Goal: Find specific page/section: Find specific page/section

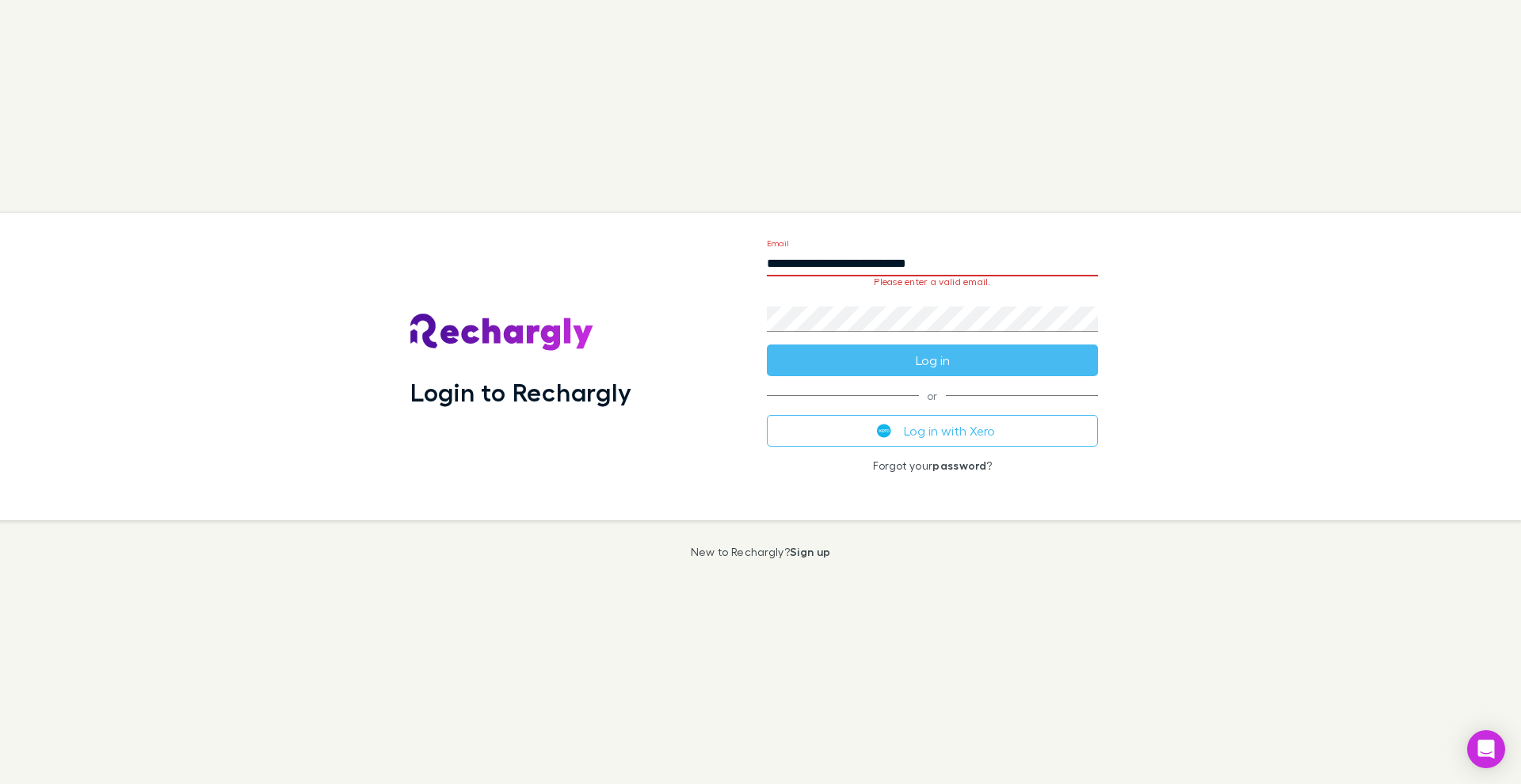
type input "**********"
click at [932, 350] on button "Log in" at bounding box center [932, 360] width 332 height 32
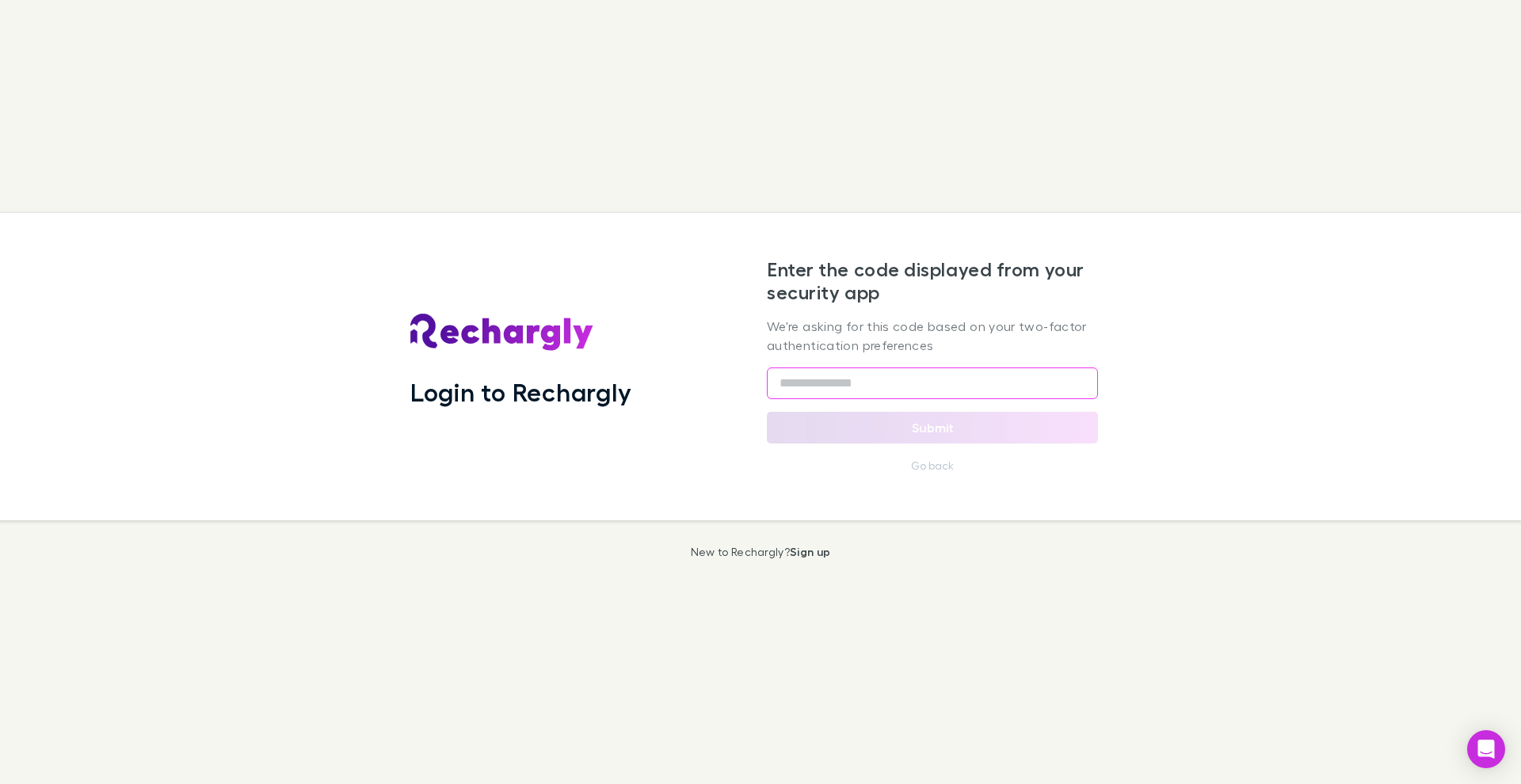
click at [787, 390] on input "text" at bounding box center [932, 383] width 332 height 32
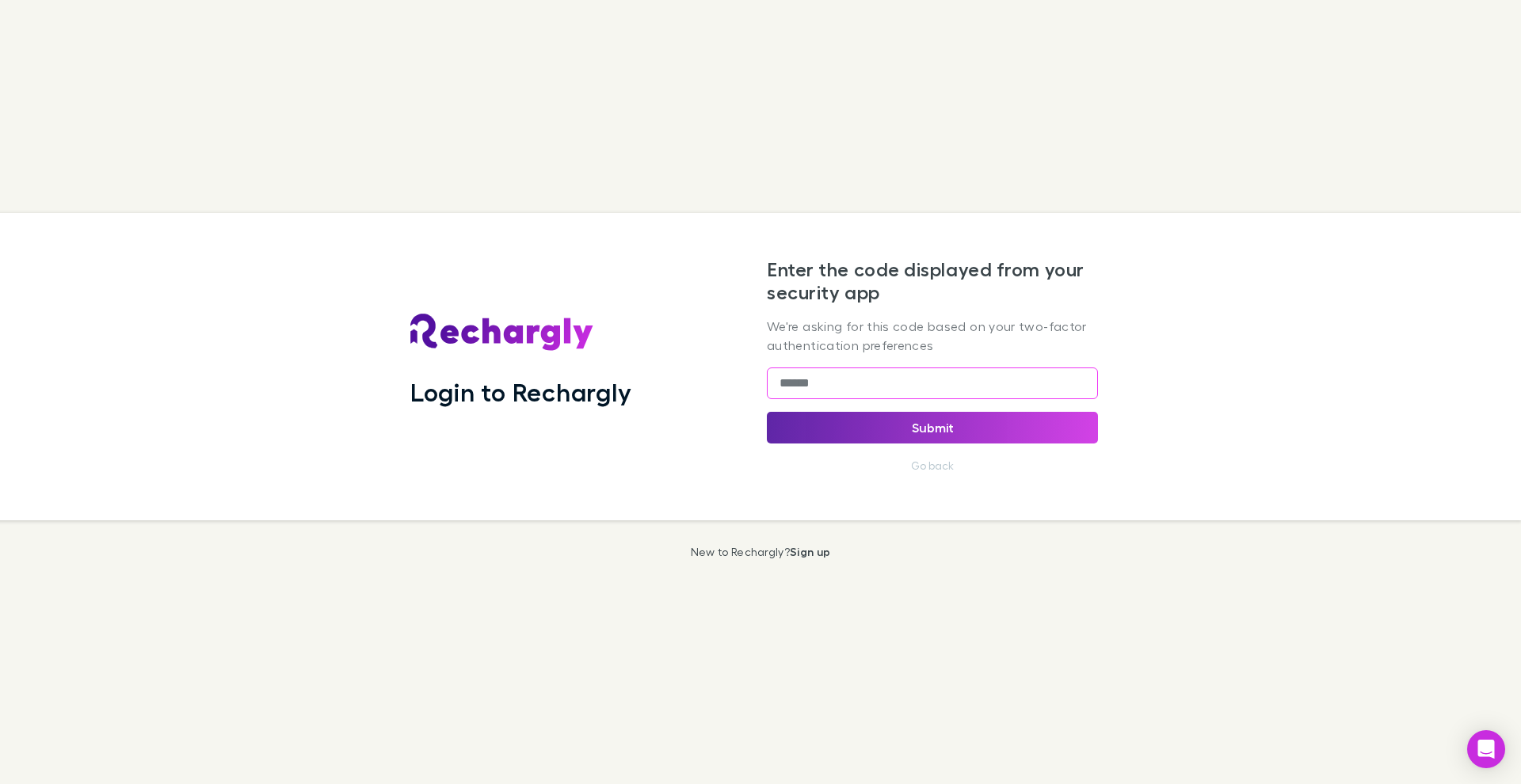
type input "******"
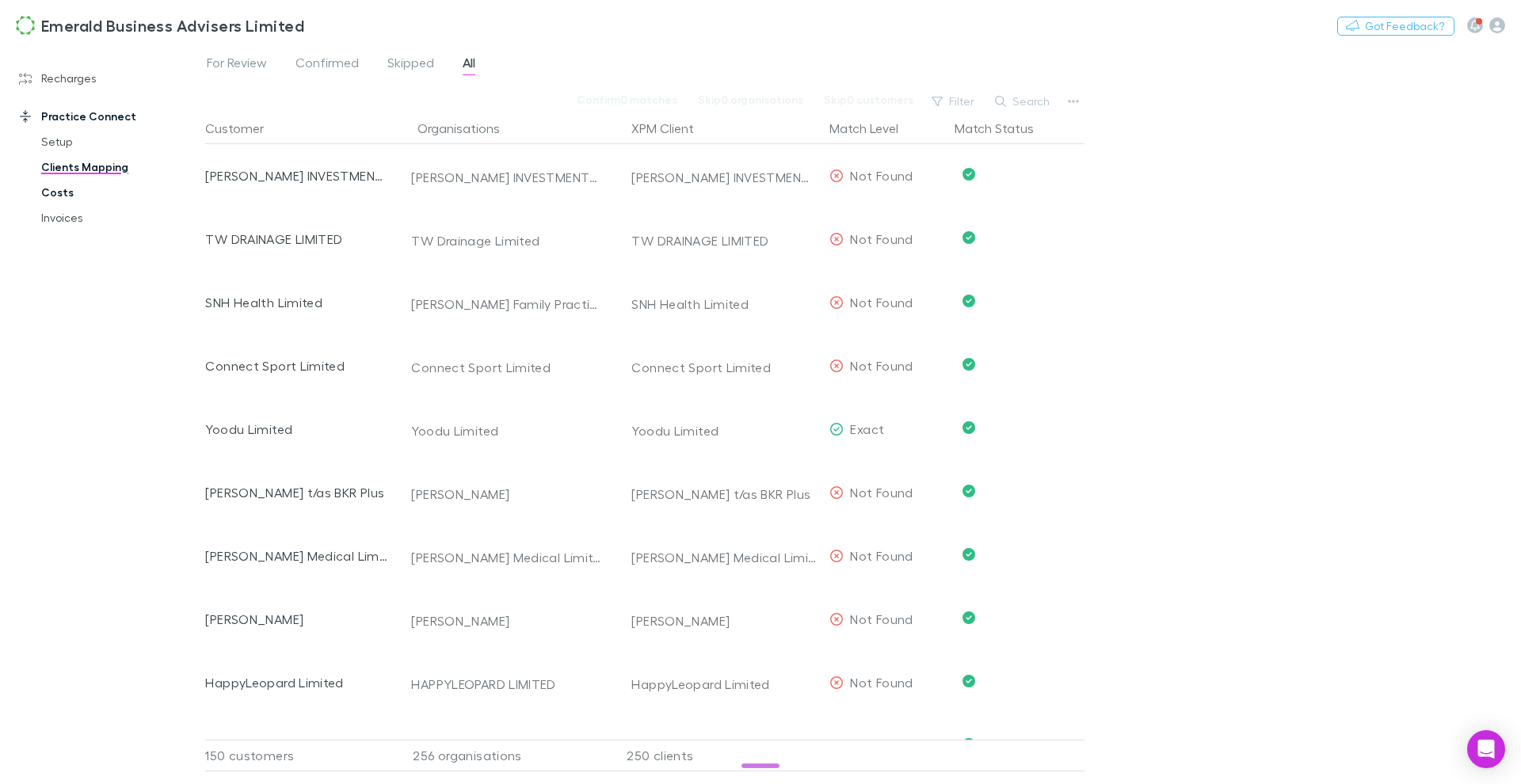
click at [49, 193] on link "Costs" at bounding box center [114, 193] width 177 height 26
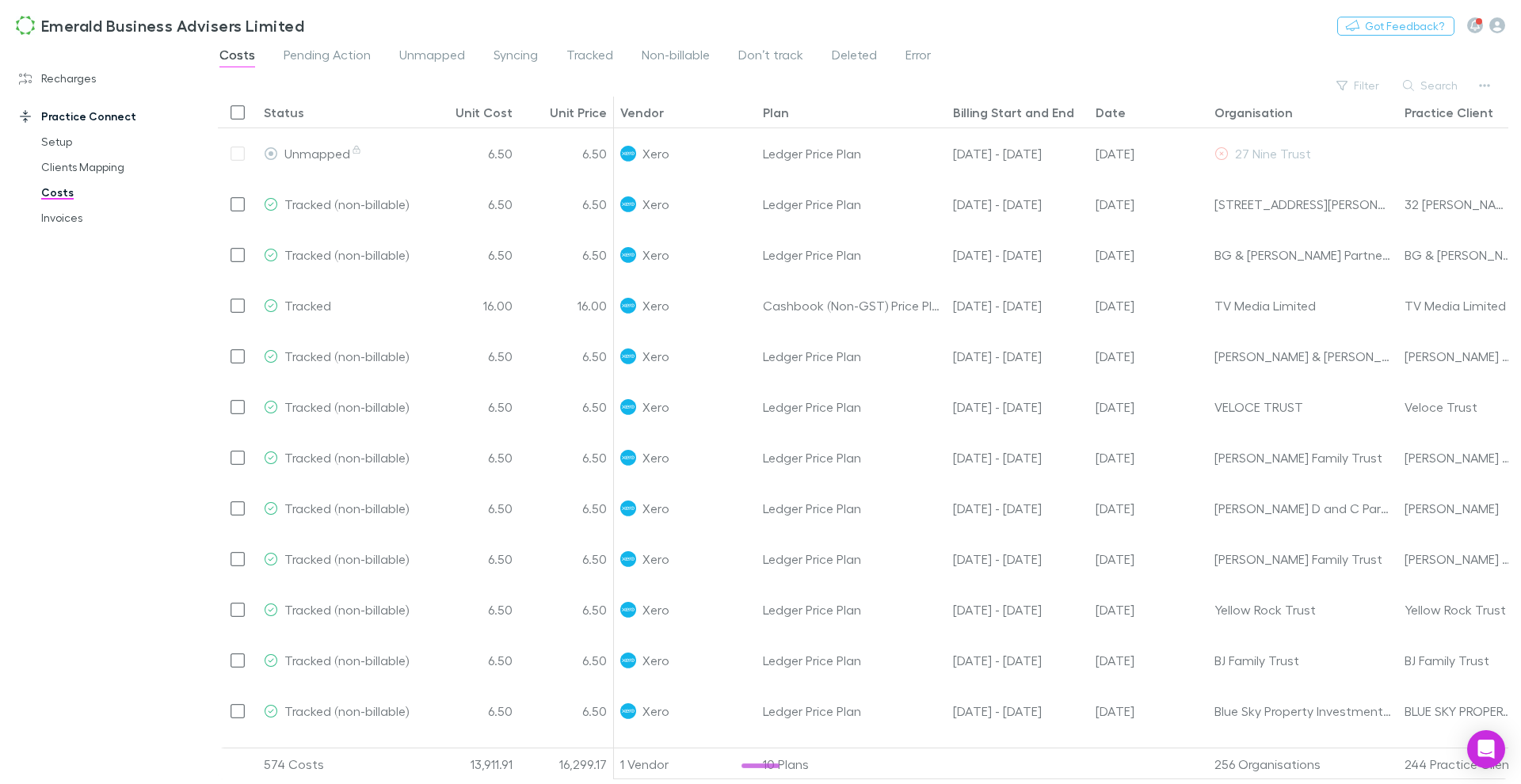
click at [392, 60] on div "Costs Pending Action Unmapped Syncing Tracked Non-billable Don’t track Deleted …" at bounding box center [581, 57] width 728 height 26
click at [428, 53] on span "Unmapped" at bounding box center [432, 57] width 66 height 21
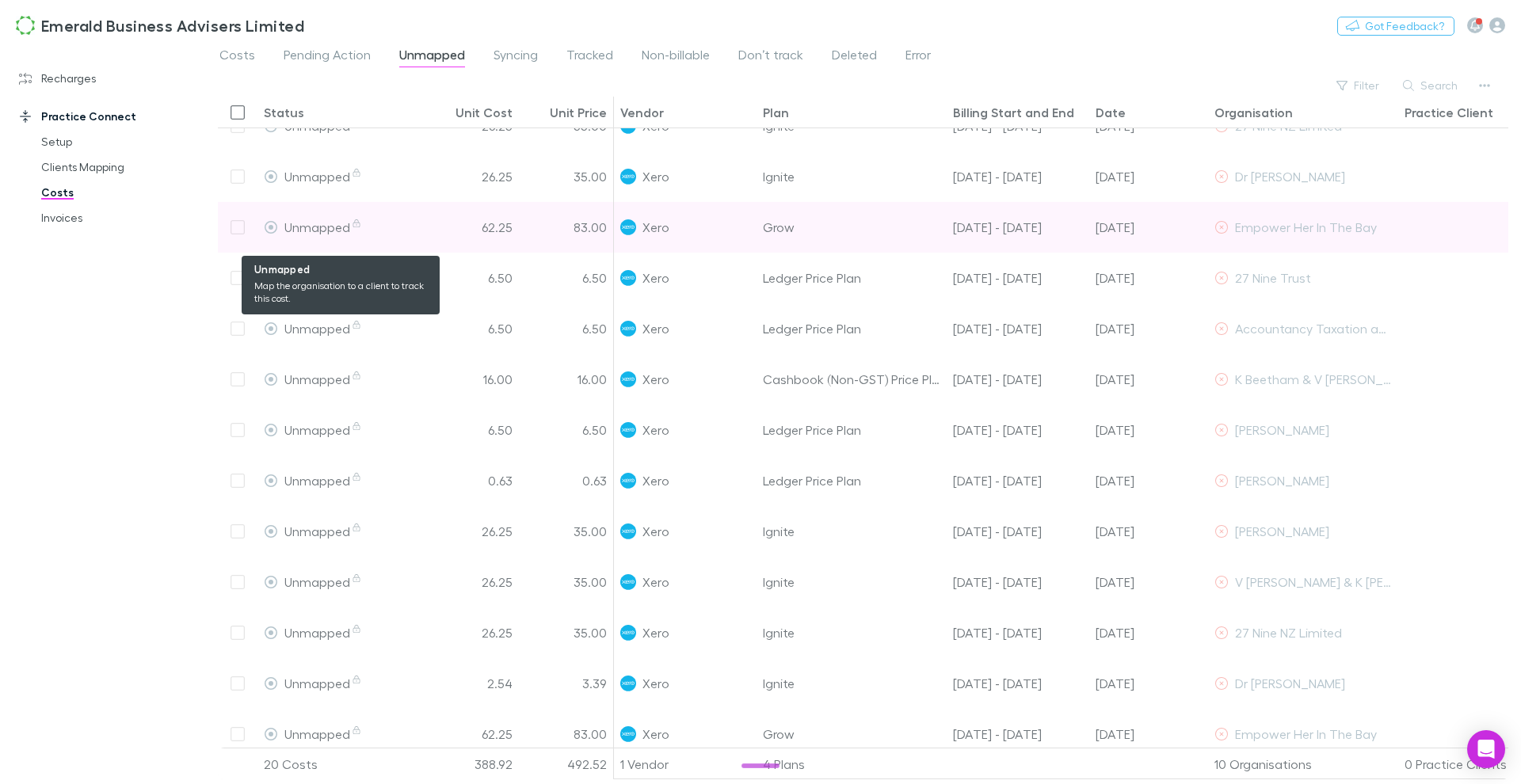
scroll to position [334, 0]
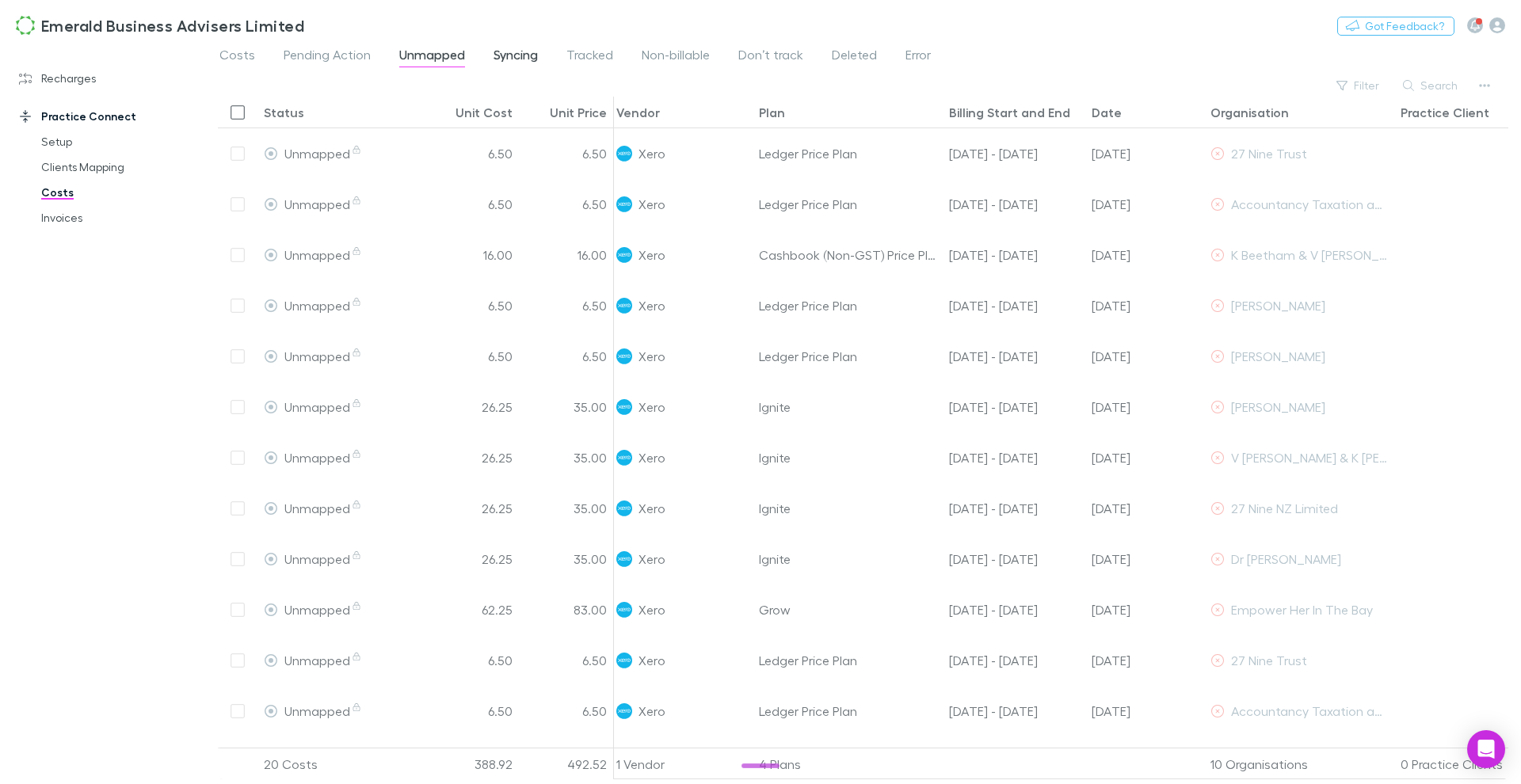
click at [516, 48] on span "Syncing" at bounding box center [516, 57] width 45 height 21
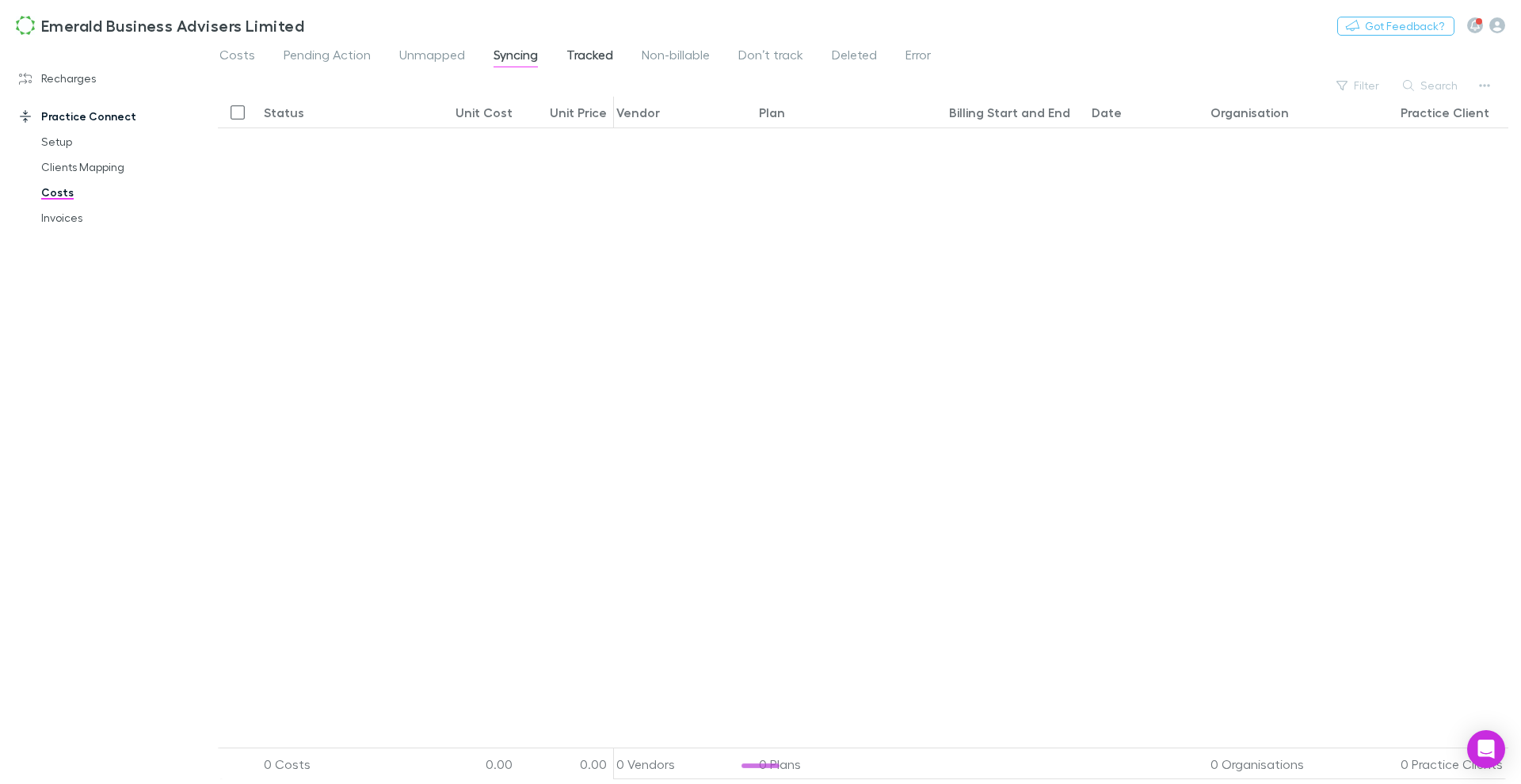
click at [602, 57] on span "Tracked" at bounding box center [590, 57] width 47 height 21
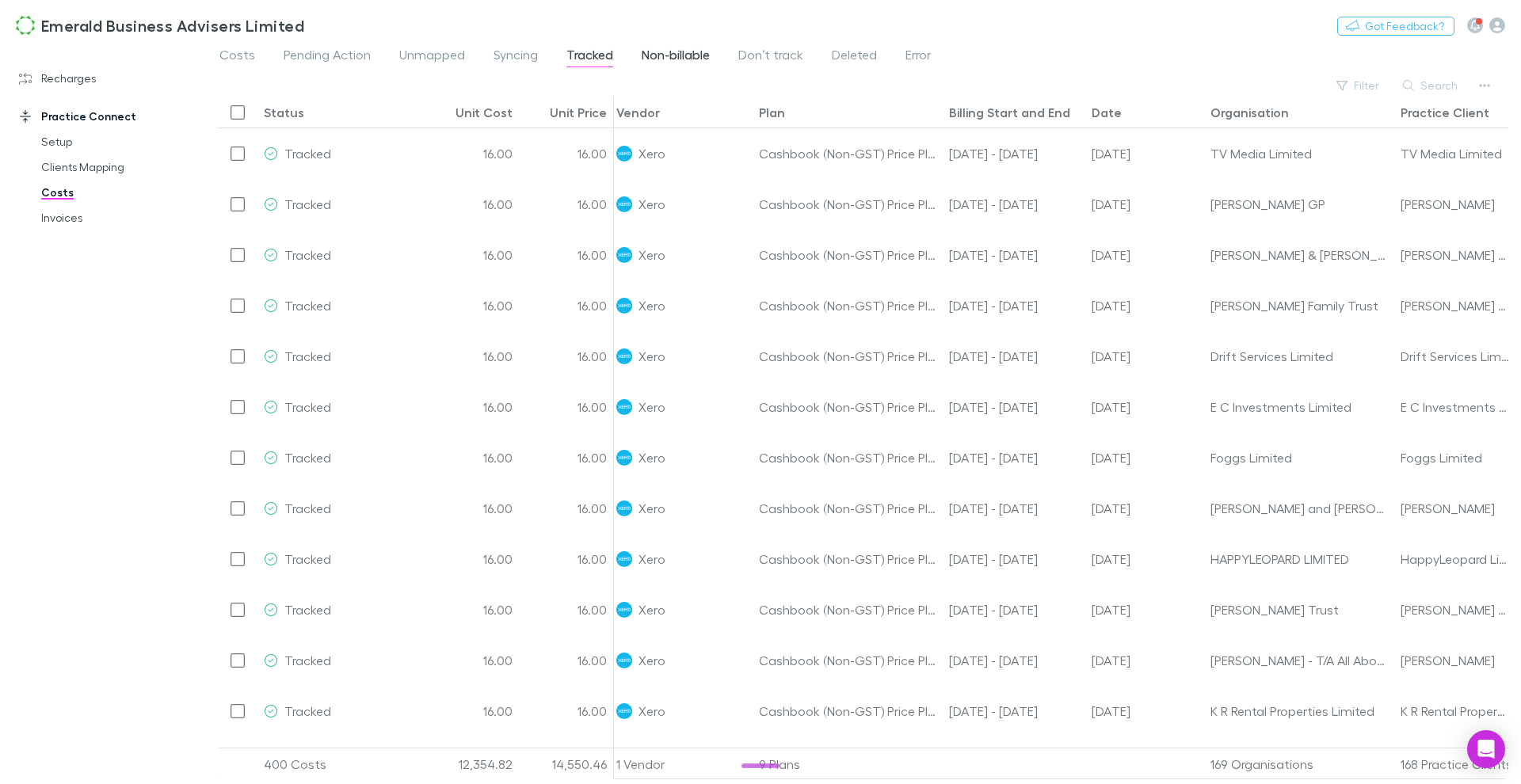
click at [667, 59] on span "Non-billable" at bounding box center [676, 57] width 69 height 21
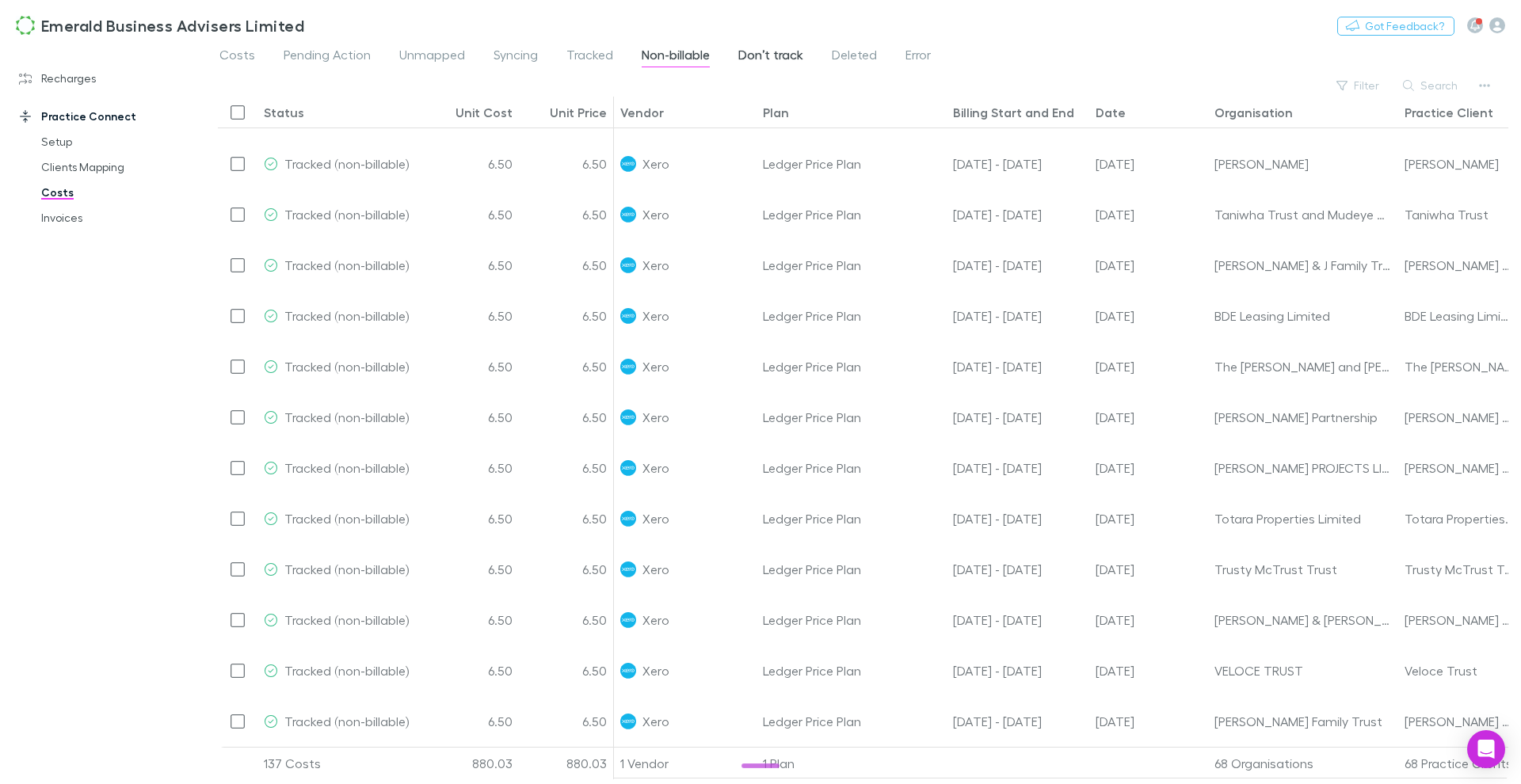
click at [797, 59] on span "Don’t track" at bounding box center [771, 57] width 65 height 21
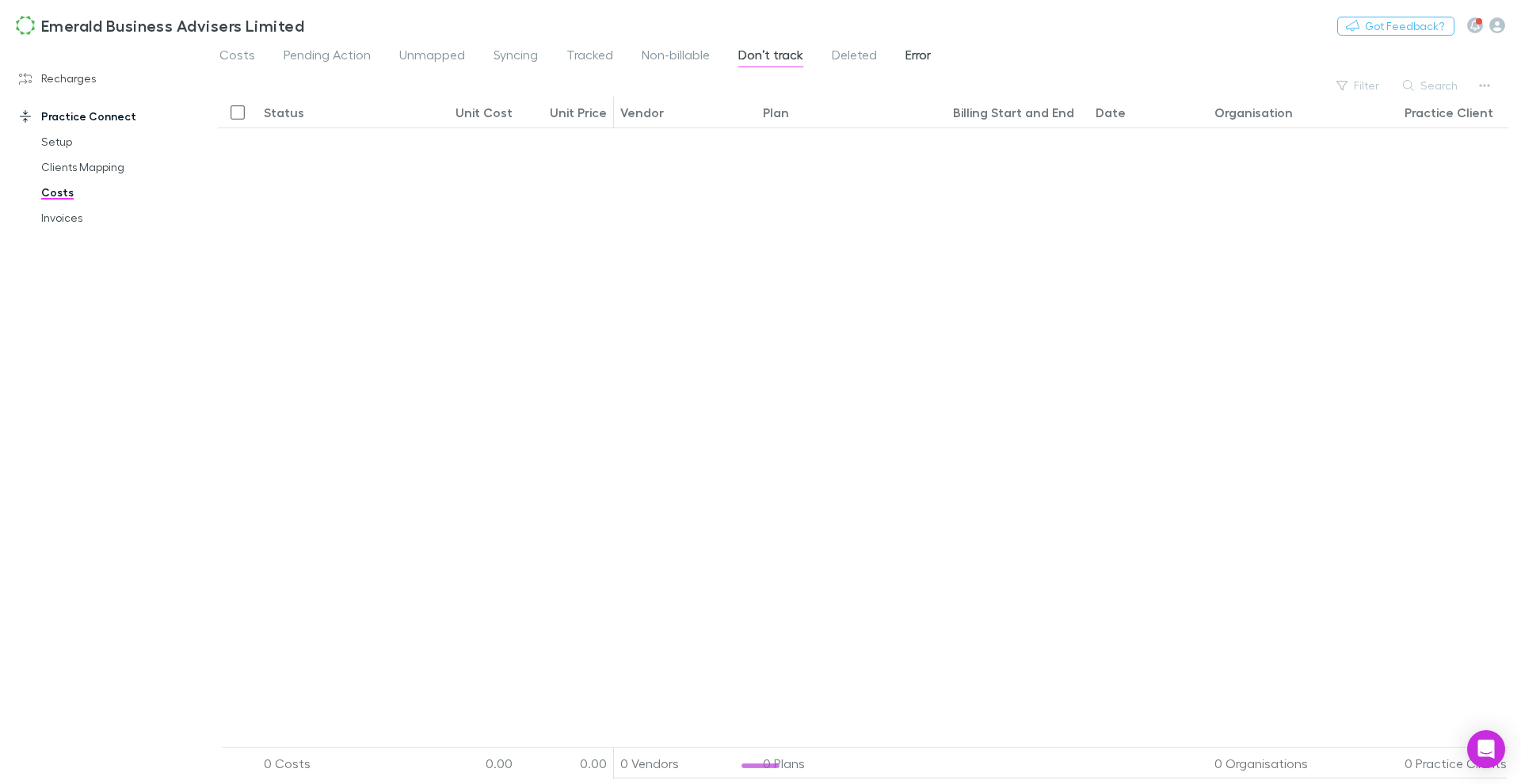
click at [917, 57] on span "Error" at bounding box center [919, 57] width 26 height 21
click at [856, 63] on span "Deleted" at bounding box center [854, 57] width 45 height 21
click at [249, 60] on span "Costs" at bounding box center [237, 57] width 36 height 21
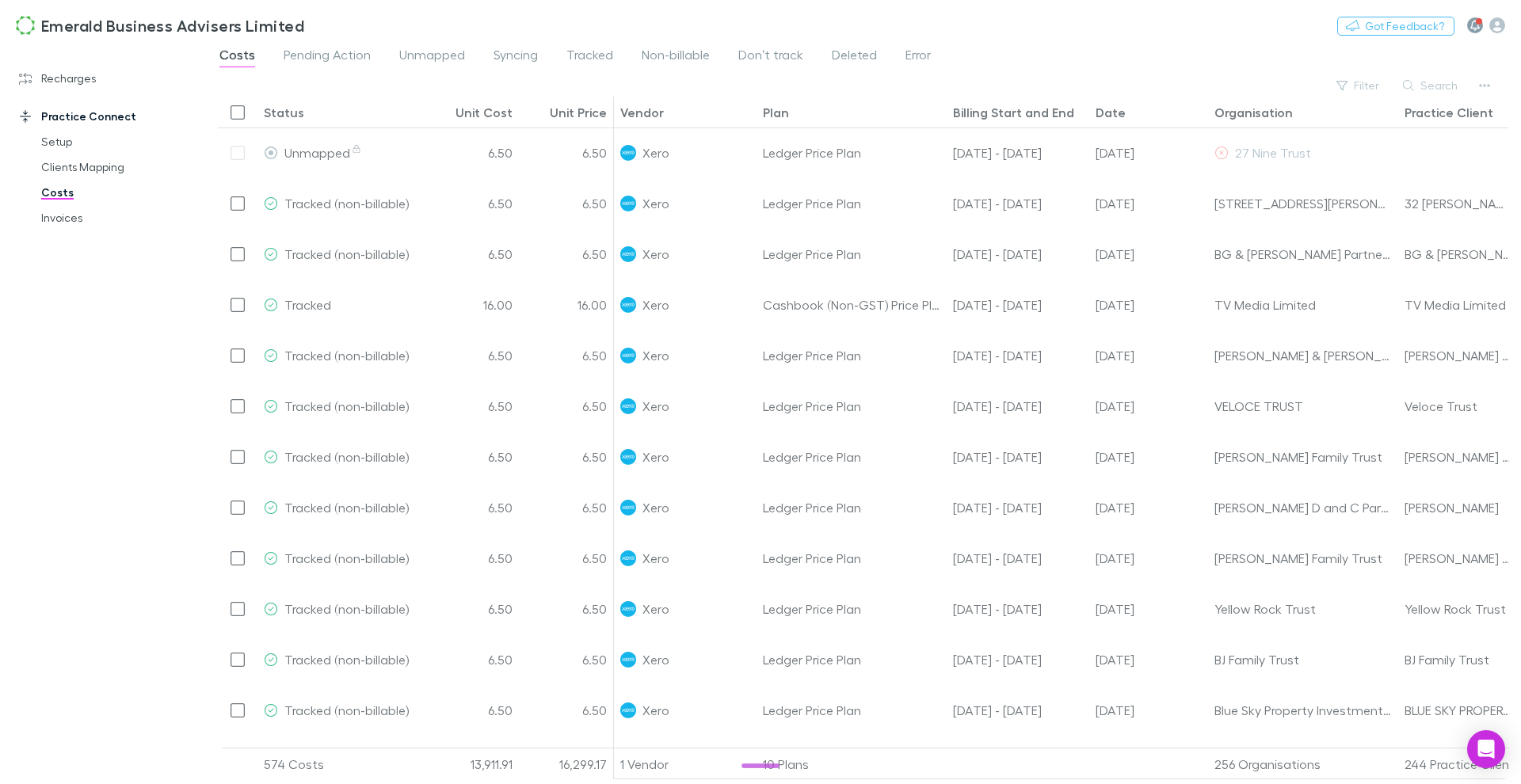
click at [1467, 24] on button "button" at bounding box center [1475, 25] width 15 height 15
